Goal: Task Accomplishment & Management: Use online tool/utility

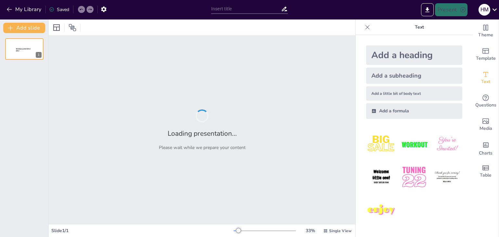
type input "Factores que influyen en la consolidación"
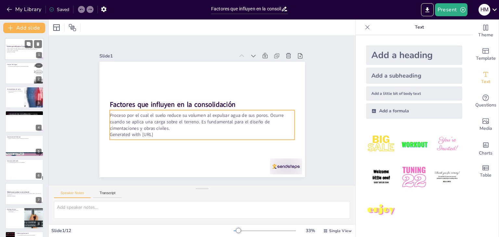
click at [25, 52] on p "Generated with [URL]" at bounding box center [24, 51] width 35 height 1
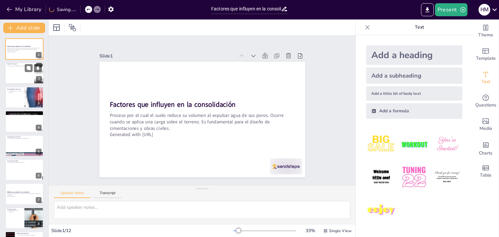
click at [18, 74] on div at bounding box center [24, 73] width 39 height 22
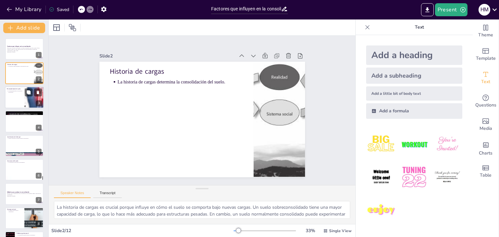
click at [23, 91] on div at bounding box center [24, 97] width 39 height 22
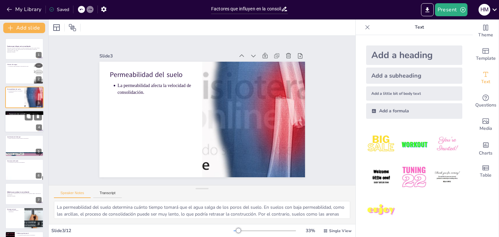
click at [19, 126] on div at bounding box center [24, 121] width 39 height 22
type textarea "La forma en que se aplica la carga al suelo puede cambiar radicalmente cómo se …"
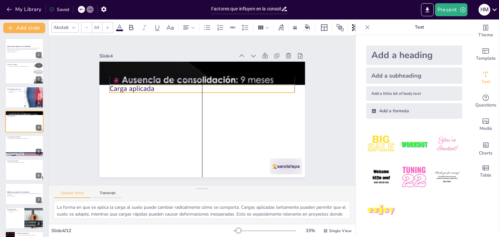
drag, startPoint x: 126, startPoint y: 69, endPoint x: 125, endPoint y: 86, distance: 16.9
click at [125, 88] on p "Carga aplicada" at bounding box center [210, 130] width 173 height 84
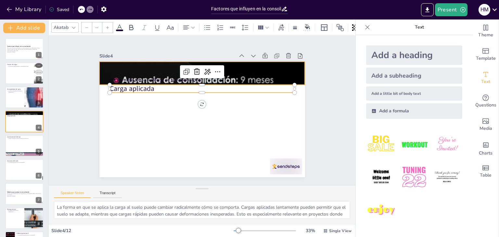
type input "43"
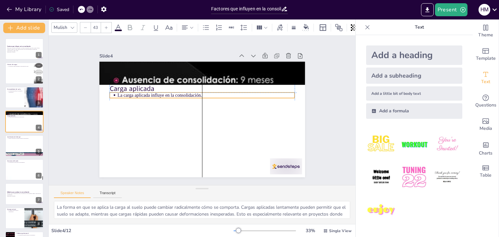
drag, startPoint x: 126, startPoint y: 81, endPoint x: 127, endPoint y: 92, distance: 11.4
click at [154, 93] on p "La carga aplicada influye en la consolidación." at bounding box center [215, 103] width 123 height 136
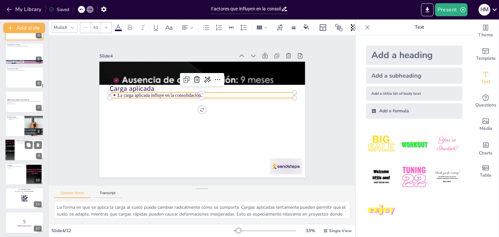
scroll to position [94, 0]
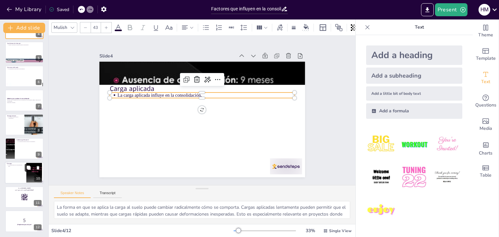
click at [28, 168] on icon at bounding box center [29, 168] width 4 height 4
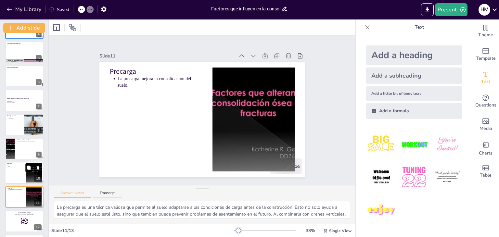
scroll to position [118, 0]
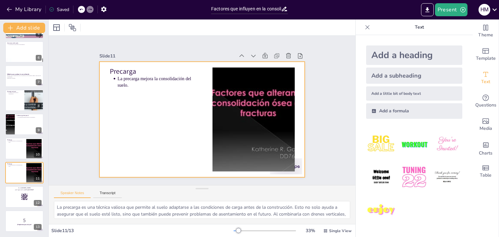
click at [141, 104] on div at bounding box center [196, 103] width 230 height 223
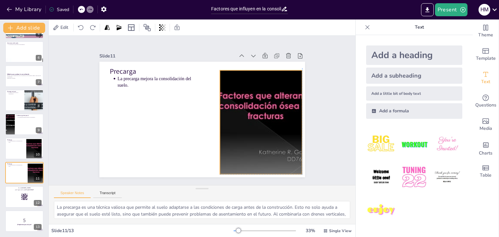
drag, startPoint x: 268, startPoint y: 113, endPoint x: 275, endPoint y: 114, distance: 7.5
click at [275, 114] on div at bounding box center [232, 162] width 170 height 173
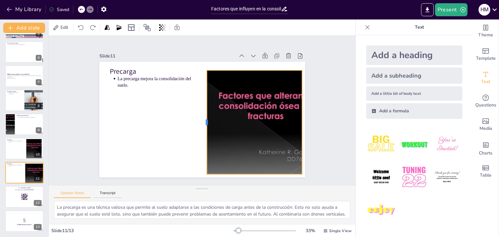
drag, startPoint x: 211, startPoint y: 122, endPoint x: 200, endPoint y: 122, distance: 11.4
click at [200, 122] on div at bounding box center [193, 118] width 87 height 65
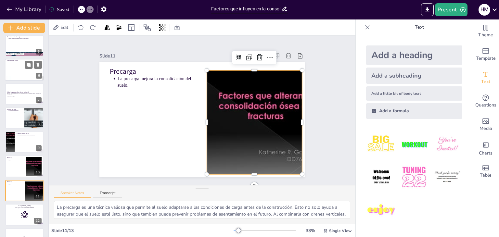
scroll to position [0, 0]
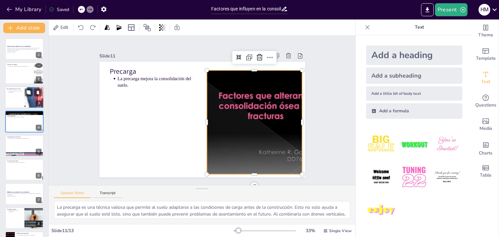
click at [19, 94] on div at bounding box center [24, 97] width 39 height 22
type textarea "La permeabilidad del suelo determina cuánto tiempo tomará que el agua salga de …"
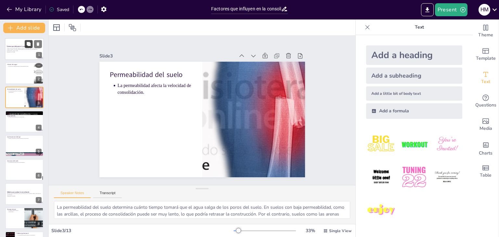
click at [26, 45] on button at bounding box center [29, 44] width 8 height 8
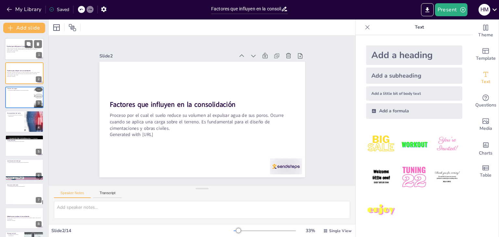
click at [18, 49] on p "Proceso por el cual el suelo reduce su volumen al expulsar agua de sus poros. O…" at bounding box center [24, 50] width 35 height 4
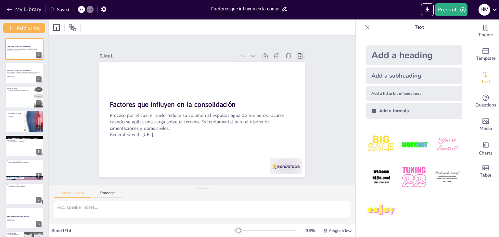
click at [310, 96] on icon at bounding box center [314, 100] width 8 height 8
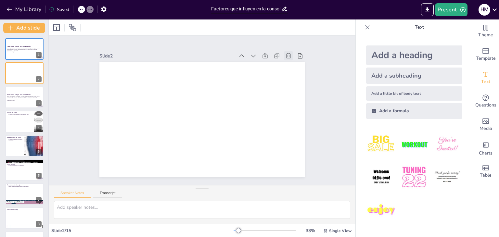
click at [285, 164] on icon at bounding box center [287, 167] width 7 height 6
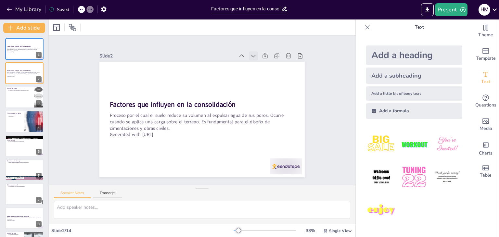
click at [264, 70] on icon at bounding box center [268, 74] width 8 height 8
click at [140, 92] on icon at bounding box center [136, 96] width 8 height 8
click at [234, 168] on icon at bounding box center [229, 172] width 9 height 9
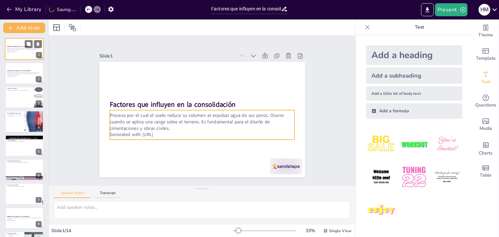
click at [31, 51] on p "Proceso por el cual el suelo reduce su volumen al expulsar agua de sus poros. O…" at bounding box center [24, 50] width 35 height 4
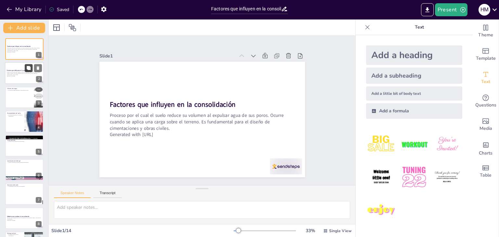
click at [26, 69] on button at bounding box center [29, 68] width 8 height 8
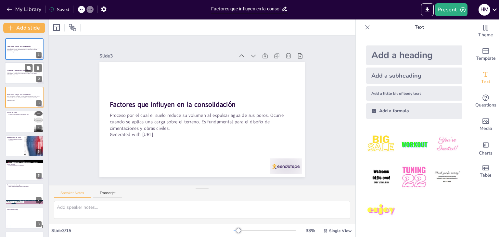
click at [14, 73] on p "Proceso por el cual el suelo reduce su volumen al expulsar agua de sus poros. O…" at bounding box center [24, 74] width 35 height 4
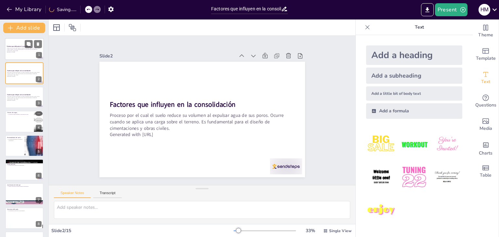
click at [13, 51] on p "Proceso por el cual el suelo reduce su volumen al expulsar agua de sus poros. O…" at bounding box center [24, 50] width 35 height 4
click at [16, 79] on div at bounding box center [24, 73] width 39 height 22
click at [18, 94] on strong "Factores que influyen en la consolidación" at bounding box center [19, 95] width 24 height 2
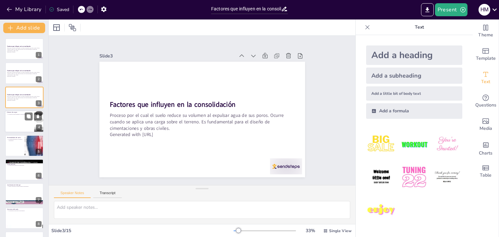
click at [17, 112] on p "Historia de cargas" at bounding box center [19, 112] width 25 height 2
type textarea "La historia de cargas es crucial porque influye en cómo el suelo se comporta ba…"
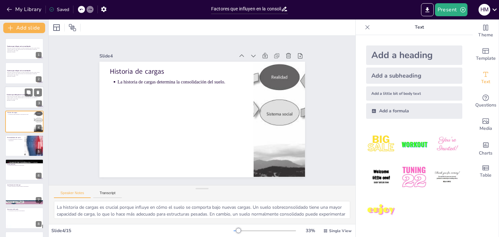
click at [15, 96] on p "Proceso por el cual el suelo reduce su volumen al expulsar agua de sus poros. O…" at bounding box center [24, 98] width 35 height 4
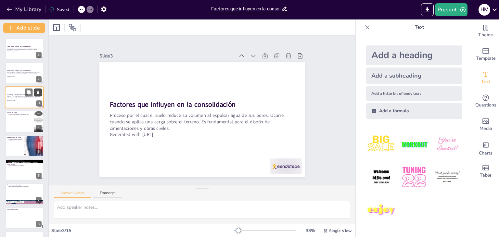
click at [37, 89] on button at bounding box center [38, 92] width 8 height 8
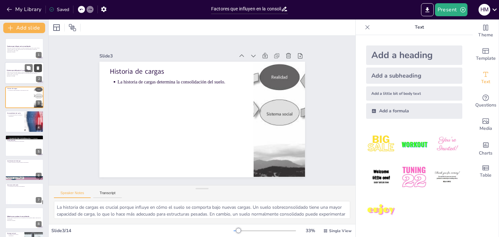
click at [38, 66] on icon at bounding box center [38, 68] width 5 height 5
type textarea "La permeabilidad del suelo determina cuánto tiempo tomará que el agua salga de …"
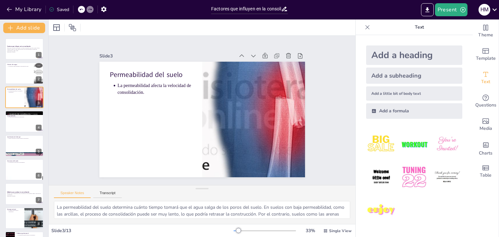
click at [366, 142] on img at bounding box center [381, 144] width 30 height 30
drag, startPoint x: 183, startPoint y: 106, endPoint x: 329, endPoint y: 105, distance: 146.2
click at [329, 105] on div "Slide 1 Factores que influyen en la consolidación Proceso por el cual el suelo …" at bounding box center [202, 110] width 340 height 283
click at [338, 141] on icon at bounding box center [342, 145] width 8 height 8
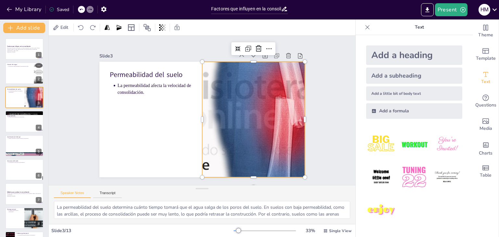
click at [231, 102] on div at bounding box center [182, 159] width 158 height 236
click at [283, 76] on icon at bounding box center [288, 81] width 10 height 10
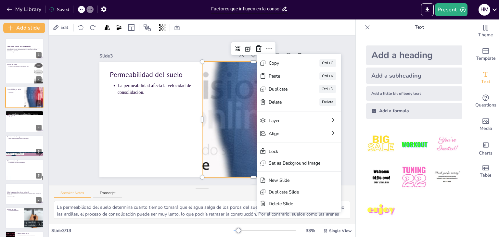
click at [300, 42] on div "Slide 1 Factores que influyen en la consolidación Proceso por el cual el suelo …" at bounding box center [202, 110] width 245 height 219
